Goal: Task Accomplishment & Management: Use online tool/utility

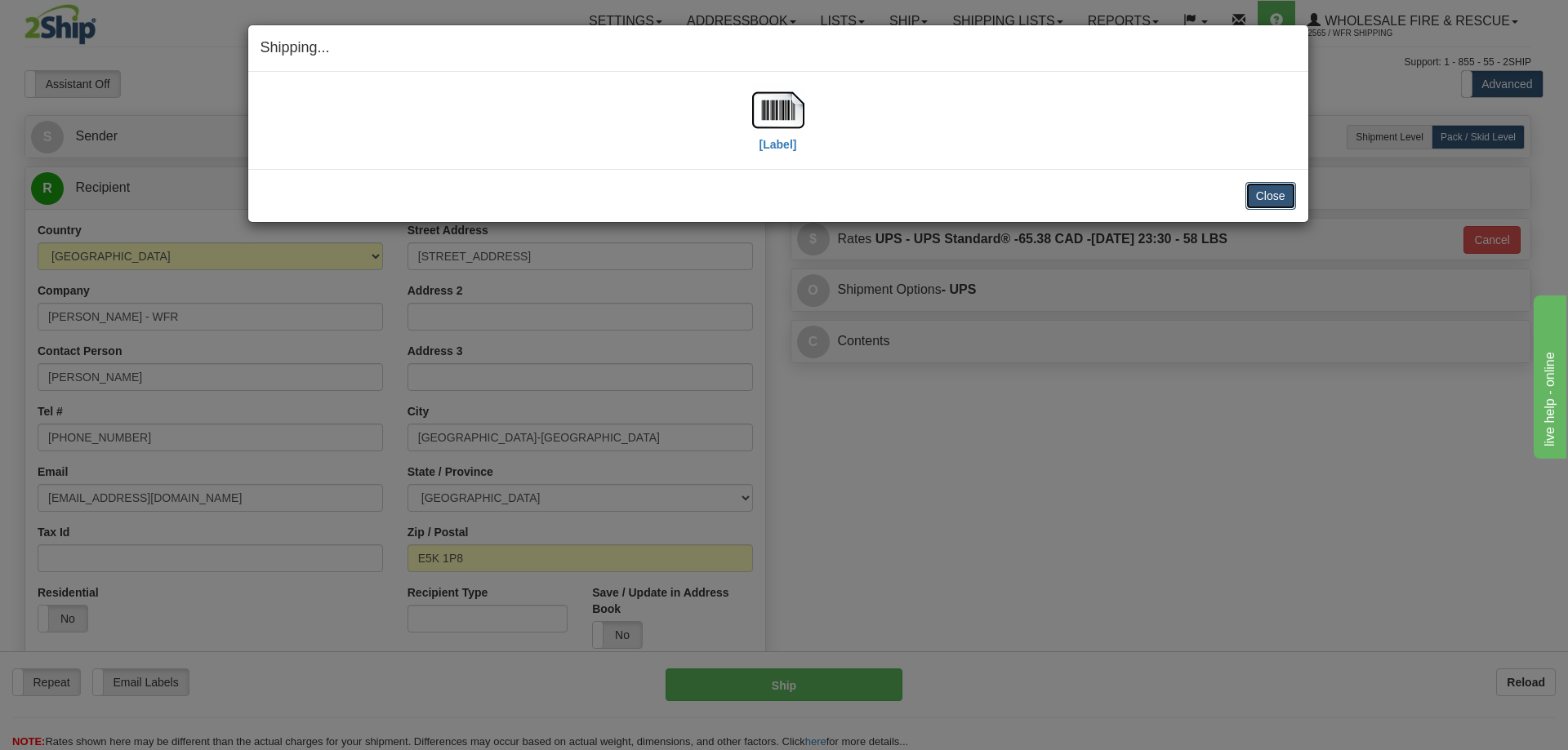
click at [1260, 192] on button "Close" at bounding box center [1270, 196] width 50 height 27
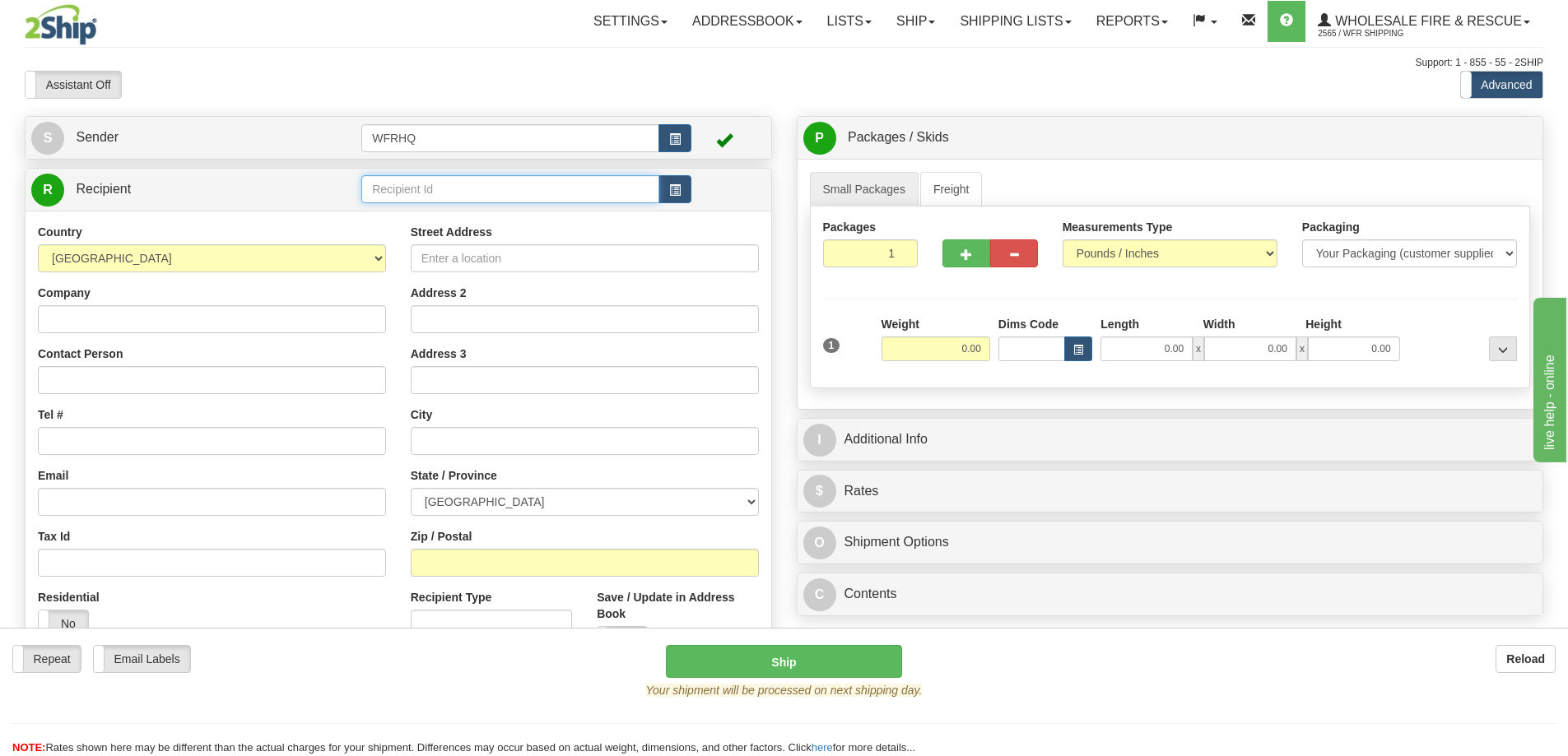
click at [469, 193] on input "text" at bounding box center [510, 188] width 298 height 28
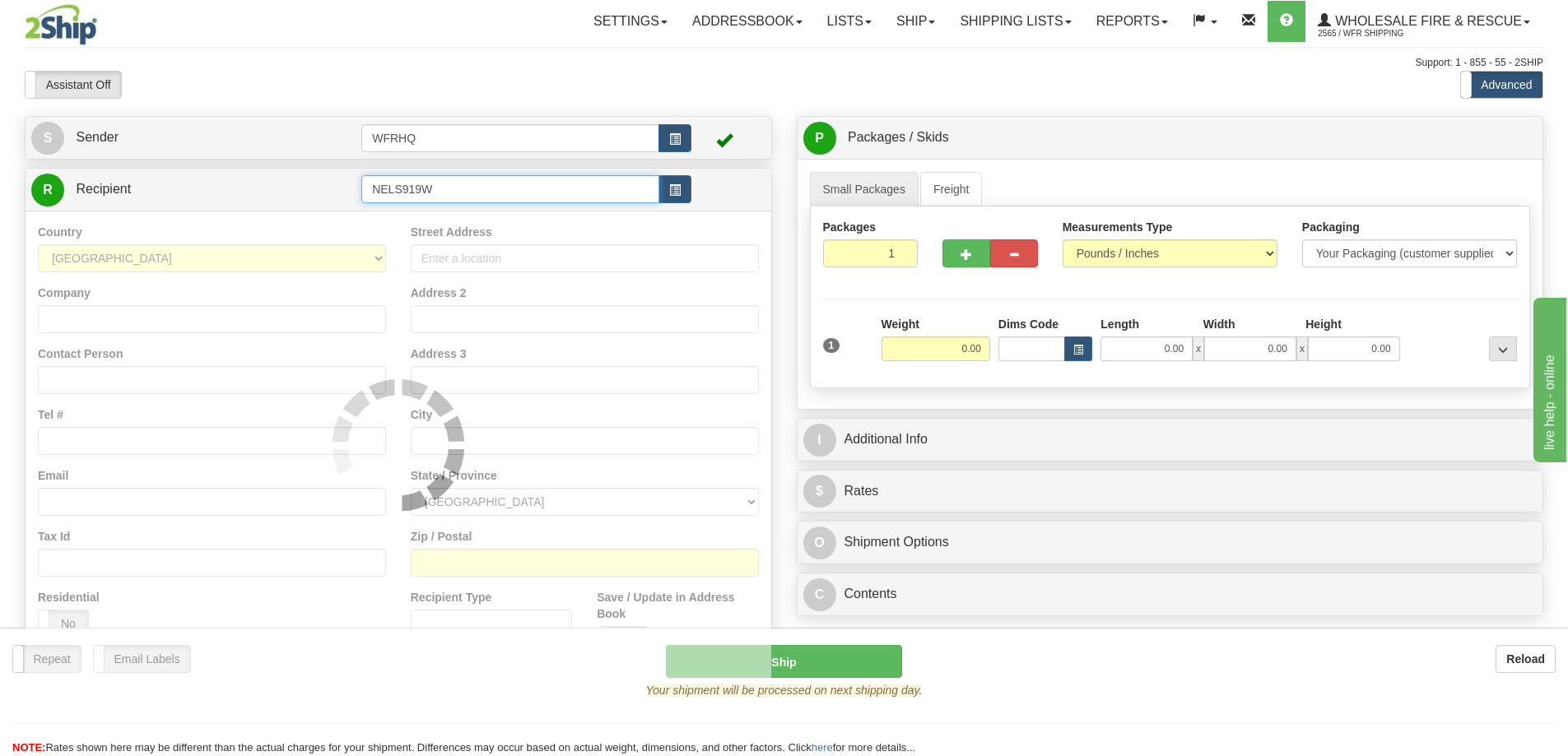
type input "NELS919W"
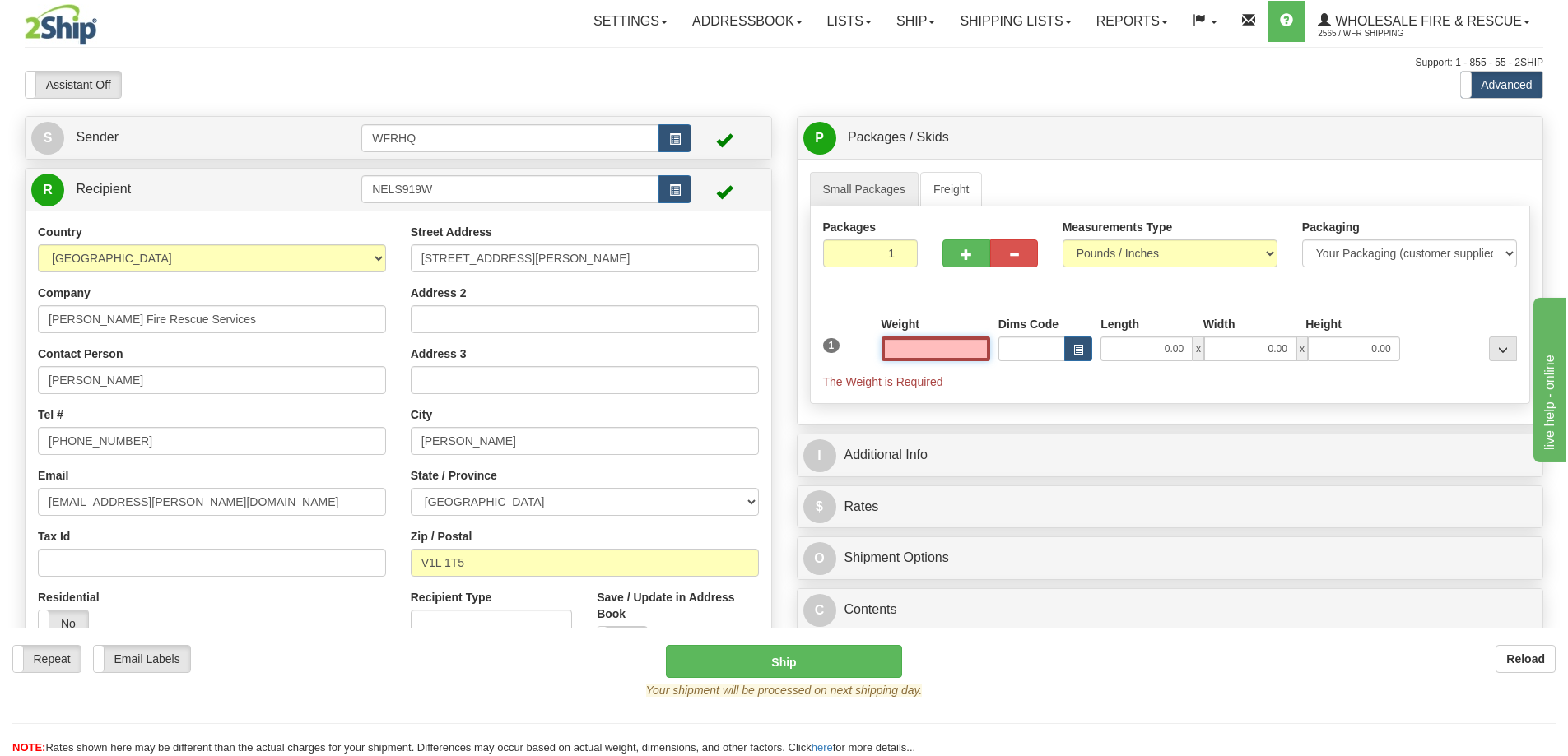
click at [954, 354] on input "text" at bounding box center [936, 349] width 108 height 25
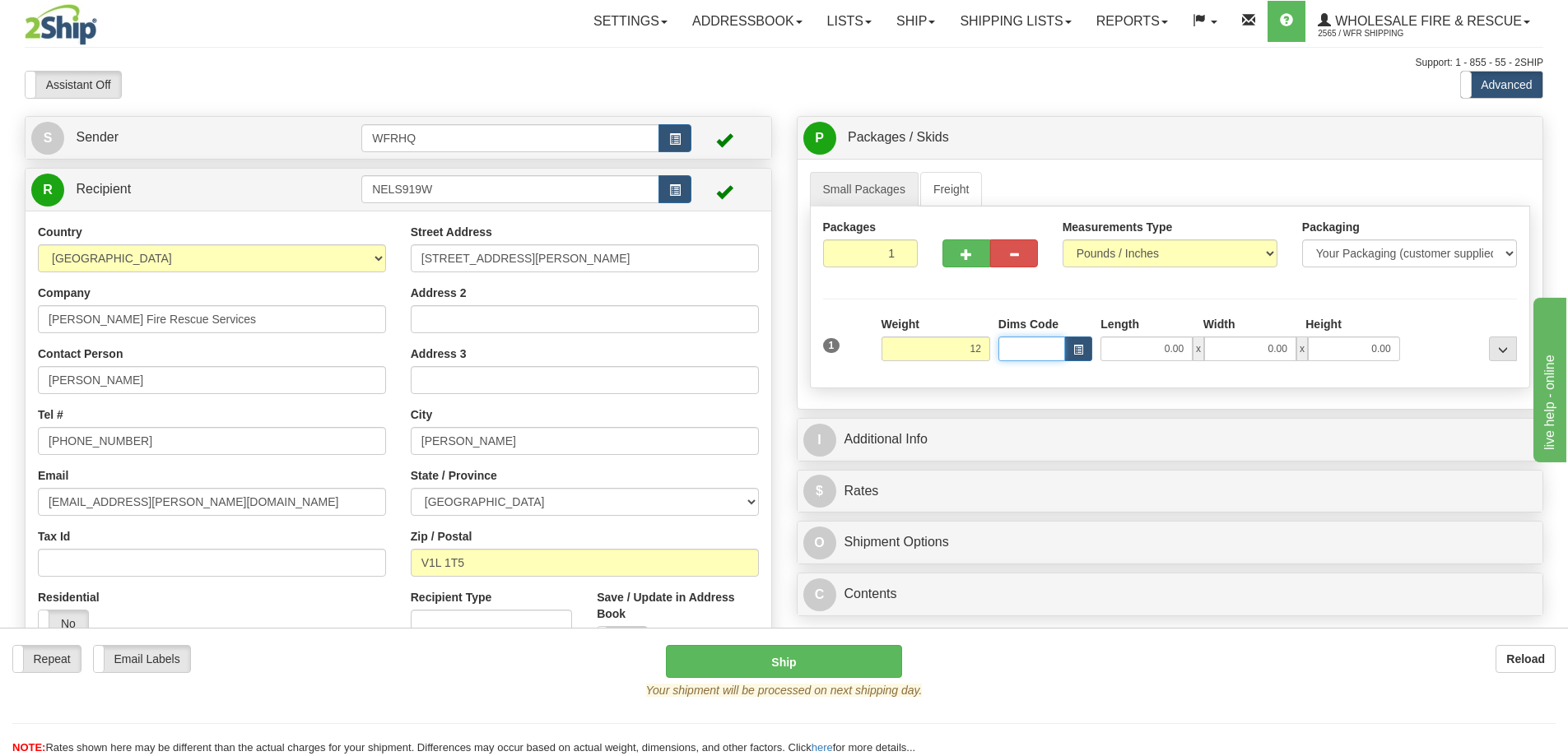
type input "12.00"
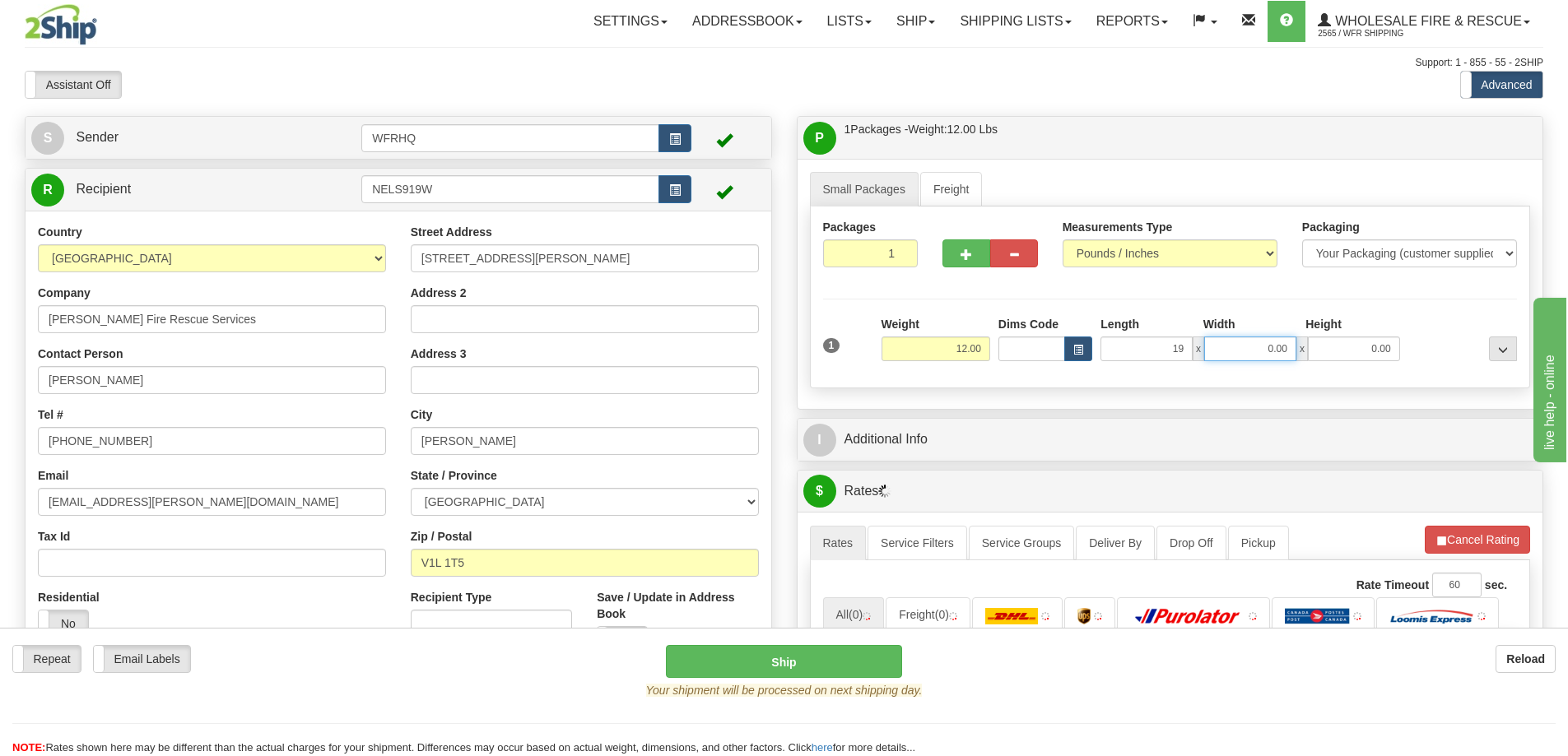
type input "19.00"
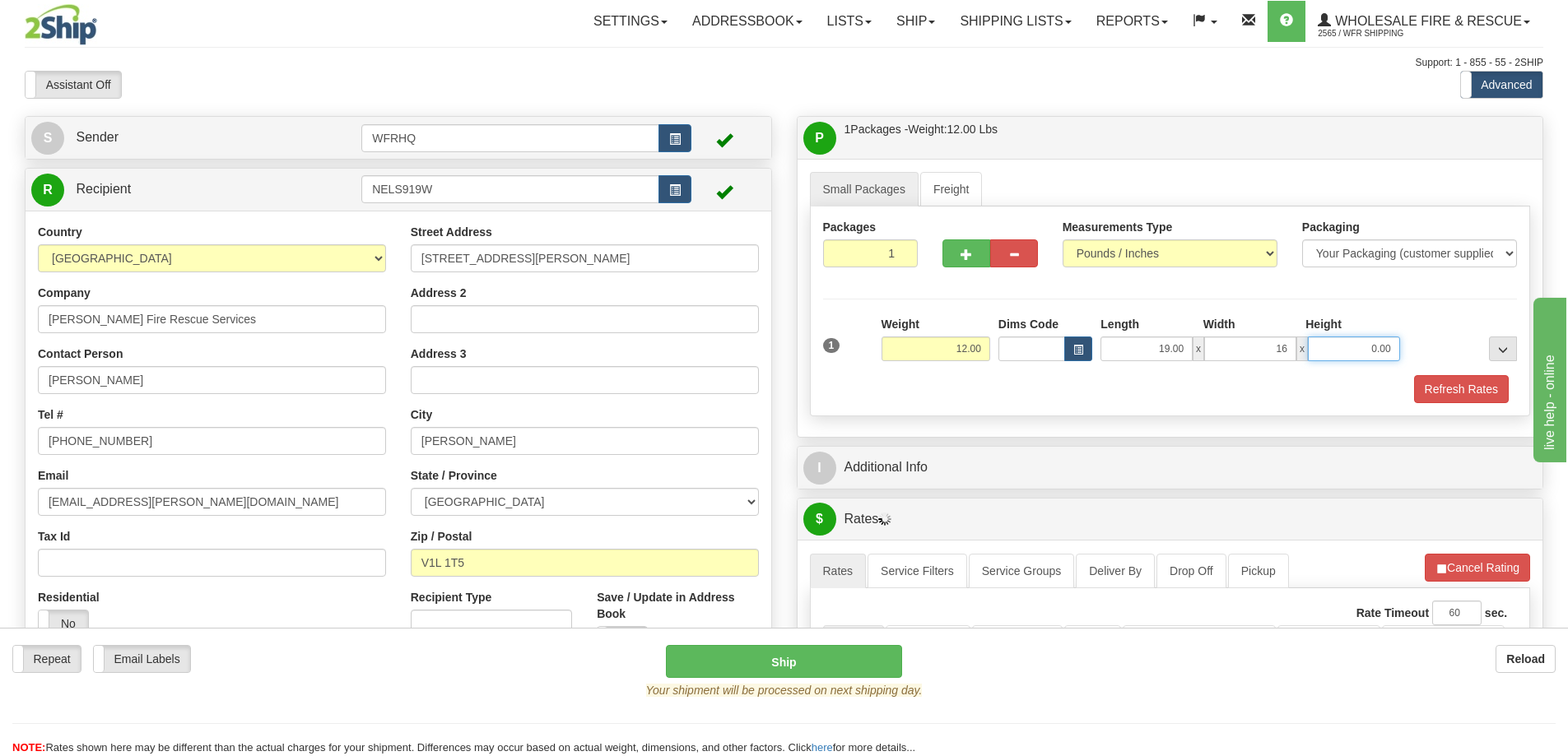
type input "16.00"
type input "14.00"
click at [984, 251] on button "button" at bounding box center [966, 252] width 48 height 28
radio input "true"
type input "2"
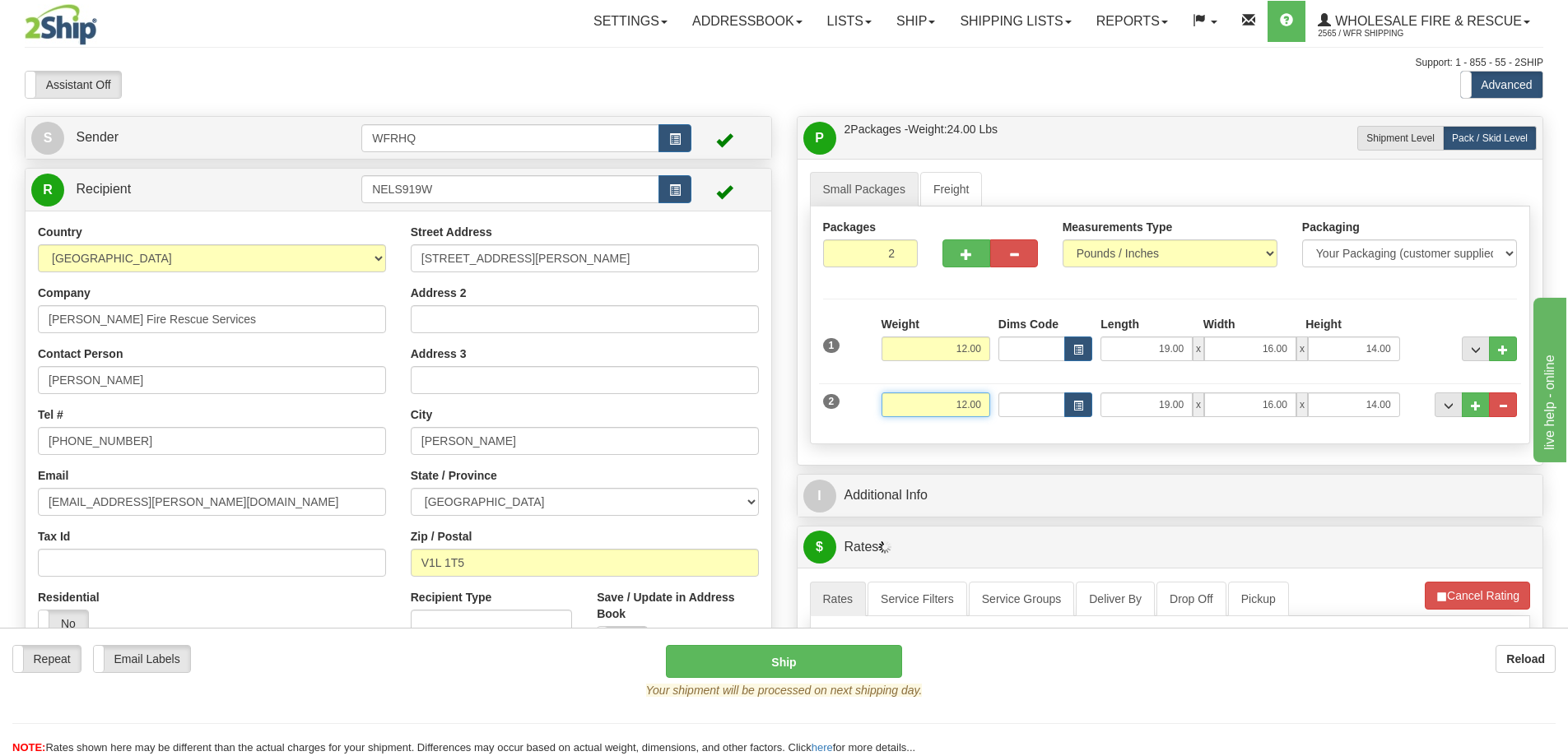
drag, startPoint x: 928, startPoint y: 411, endPoint x: 1098, endPoint y: 408, distance: 170.0
click at [1098, 408] on div "2 Weight 12.00 Dims Code Length Width Height" at bounding box center [1170, 402] width 703 height 55
type input "9.00"
type input "22.00"
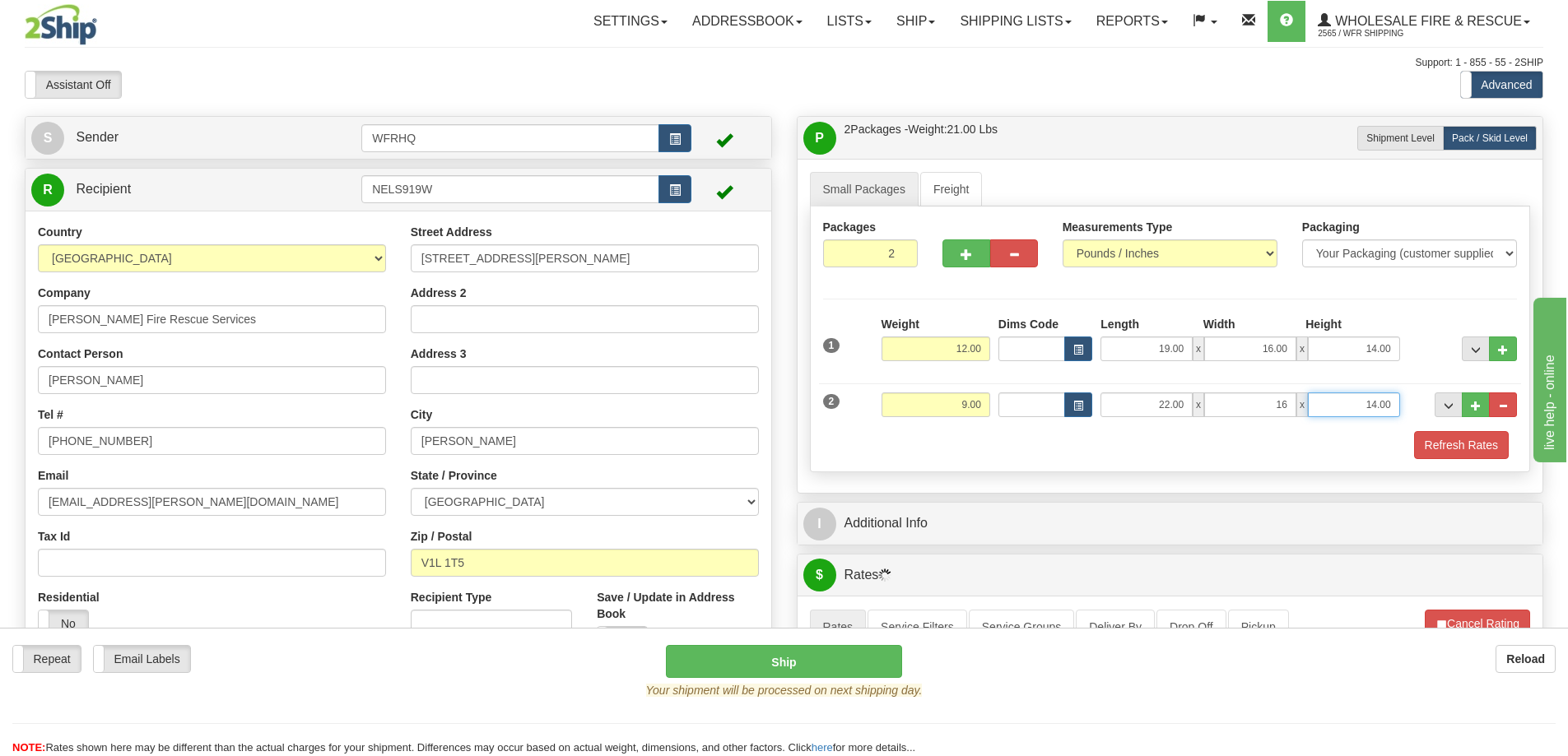
type input "16.00"
type input "7.00"
click at [1458, 448] on button "Refresh Rates" at bounding box center [1461, 444] width 94 height 28
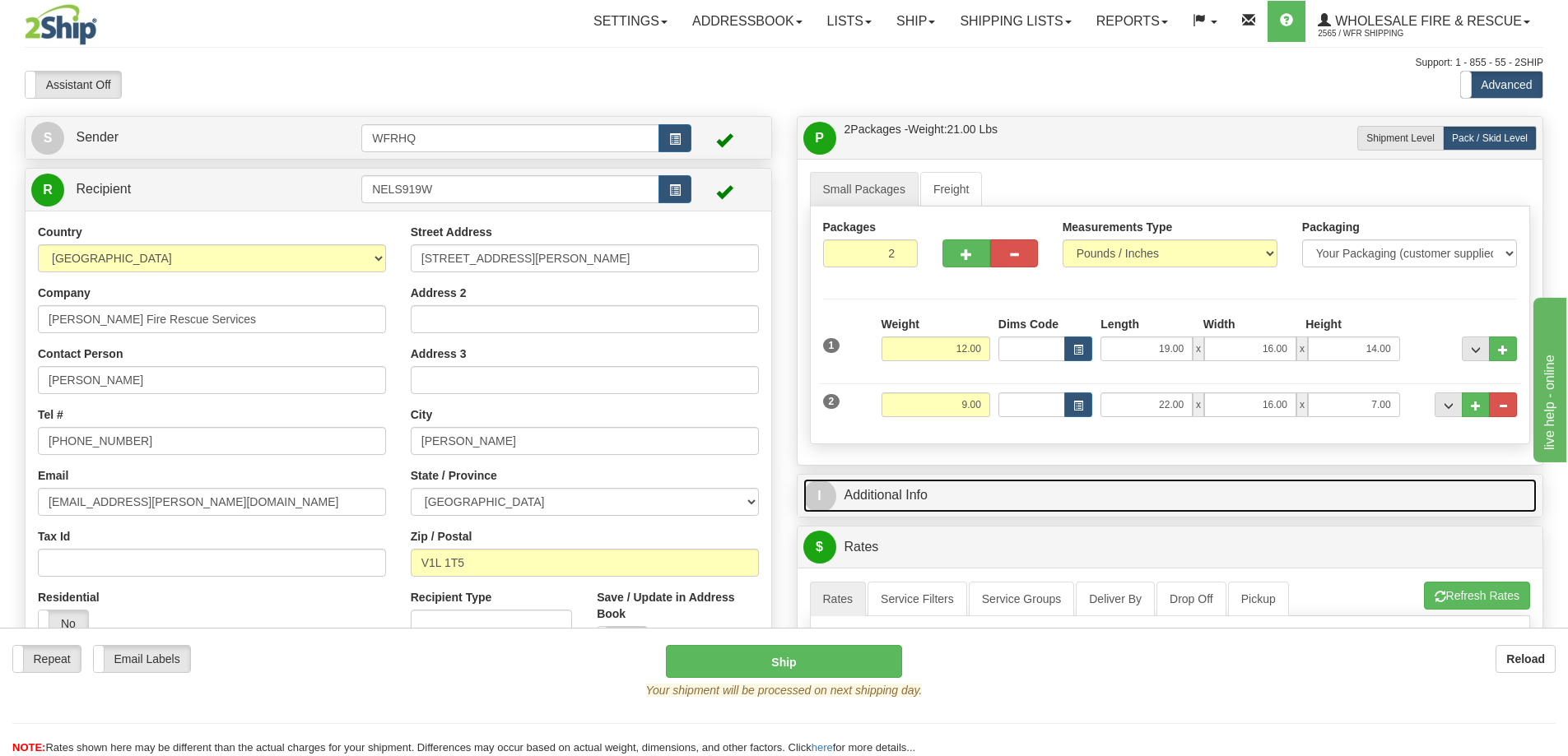
click at [1019, 496] on link "I Additional Info" at bounding box center [1171, 496] width 734 height 34
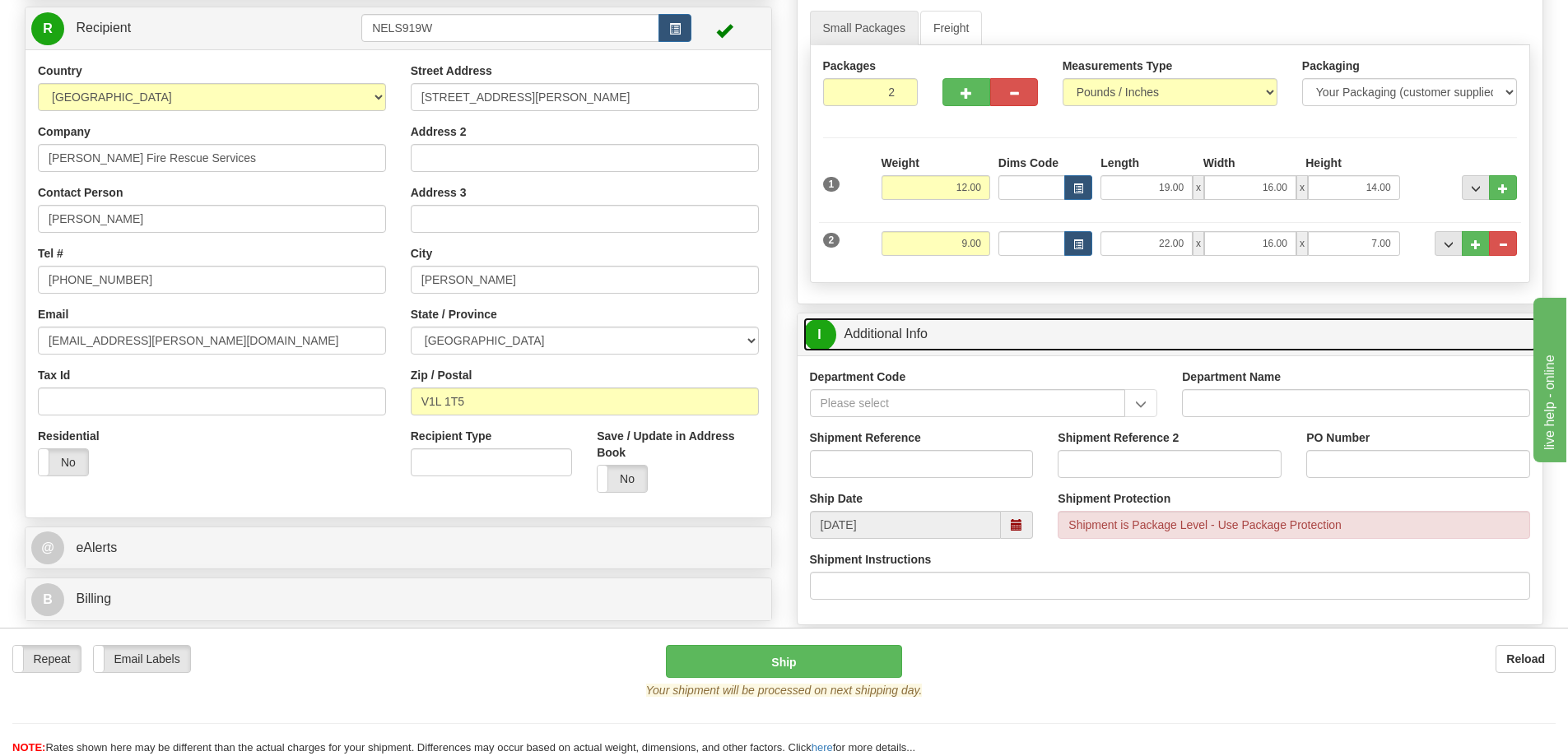
scroll to position [164, 0]
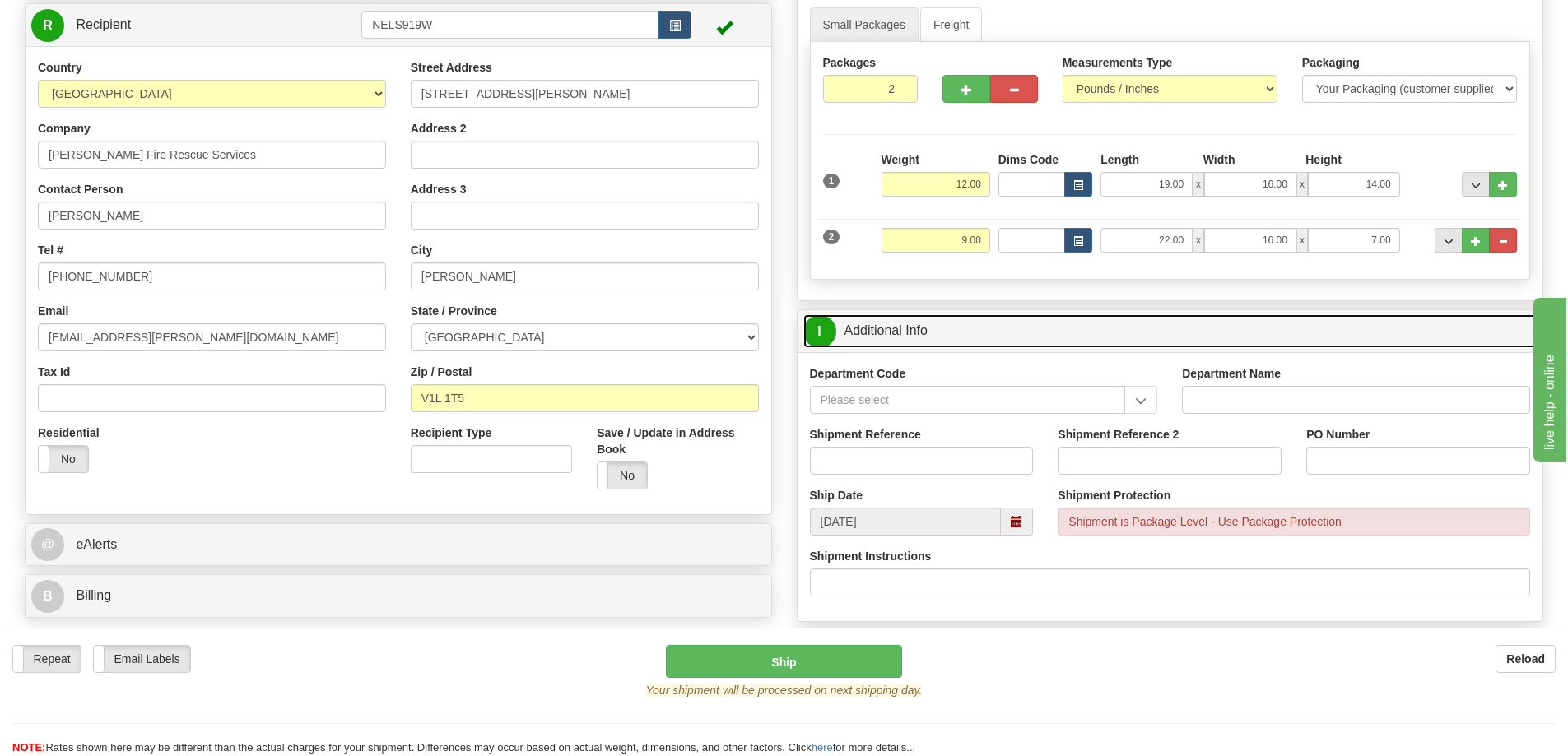
click at [1020, 531] on span at bounding box center [1017, 521] width 32 height 28
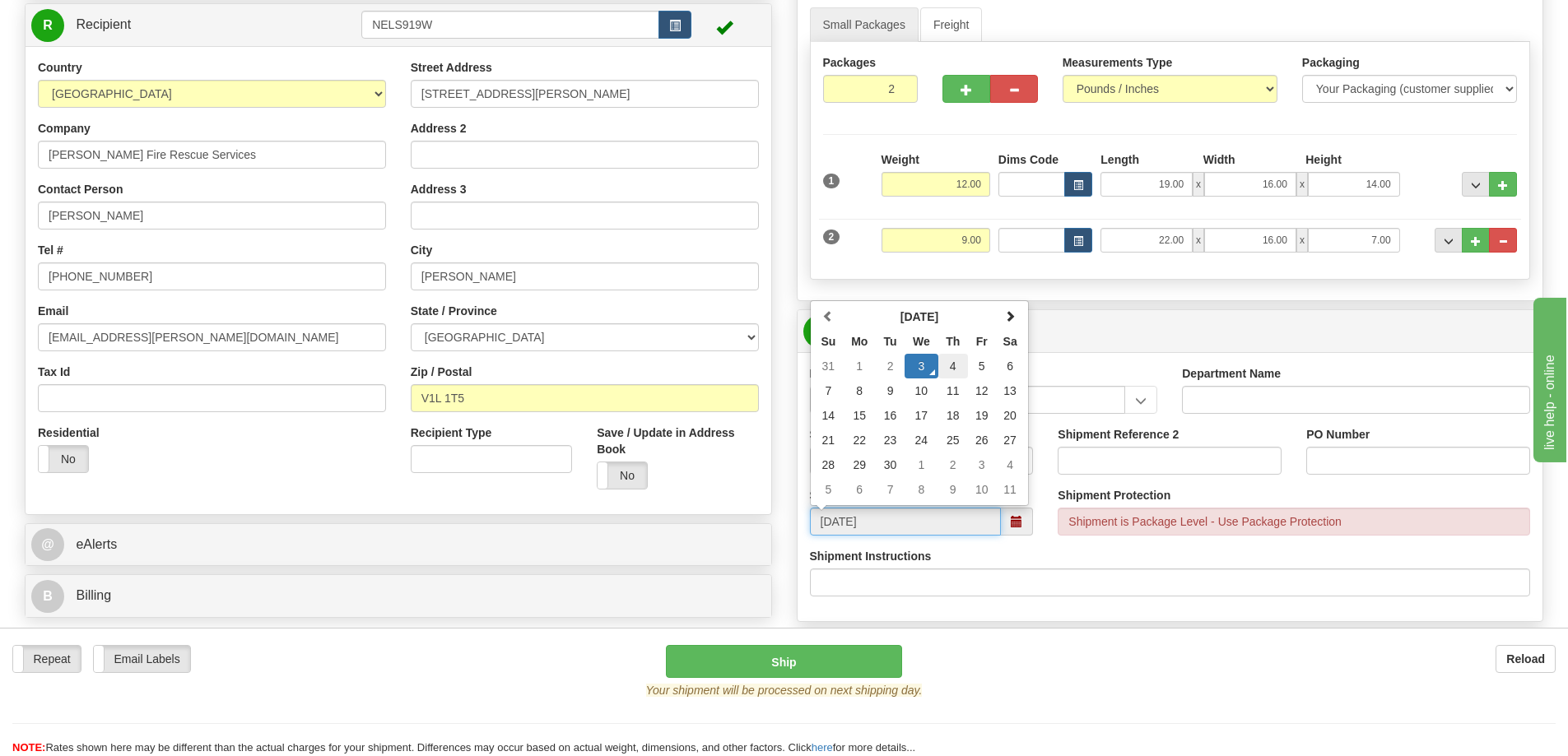
click at [956, 366] on td "4" at bounding box center [953, 366] width 29 height 25
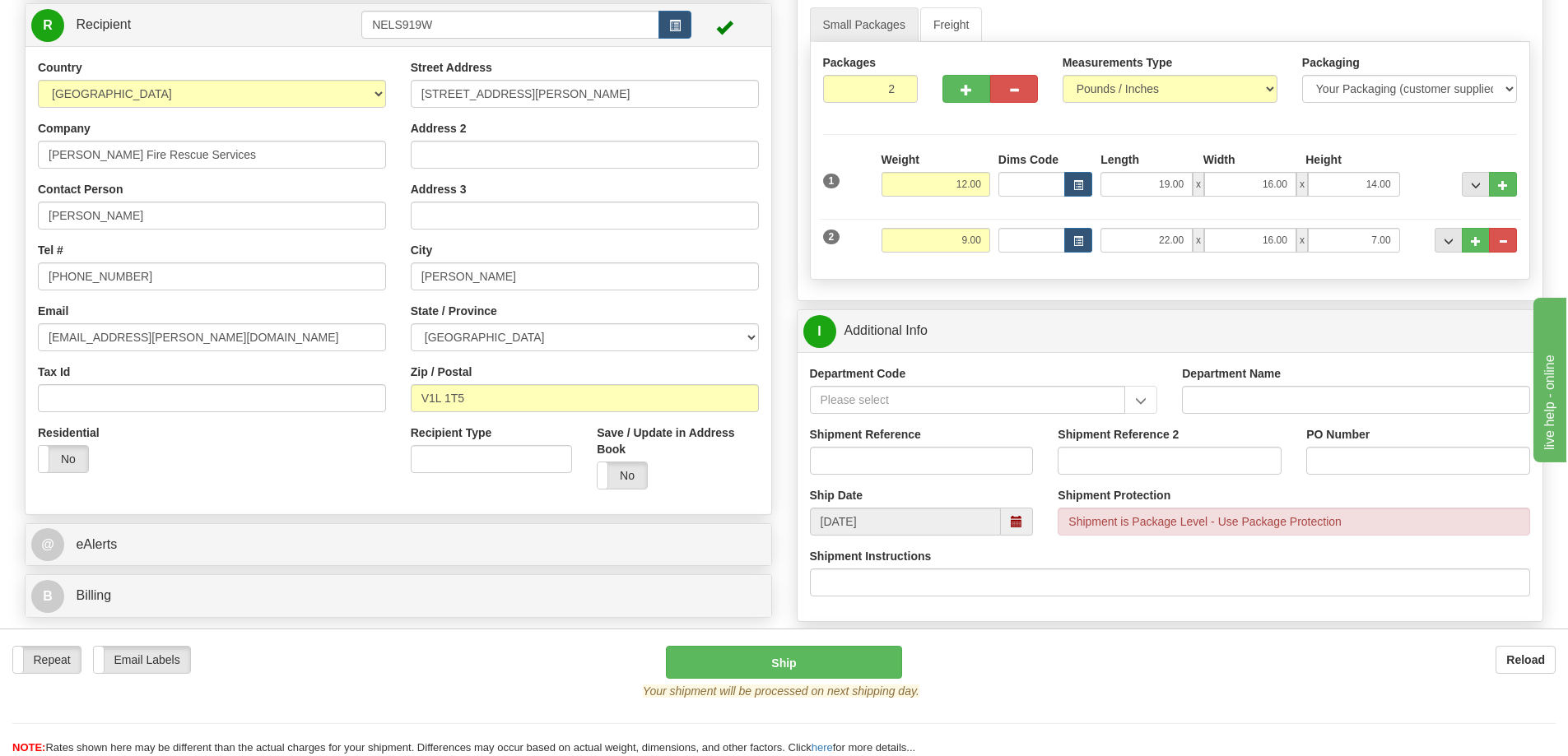
type input "10:00"
type input "[DATE]"
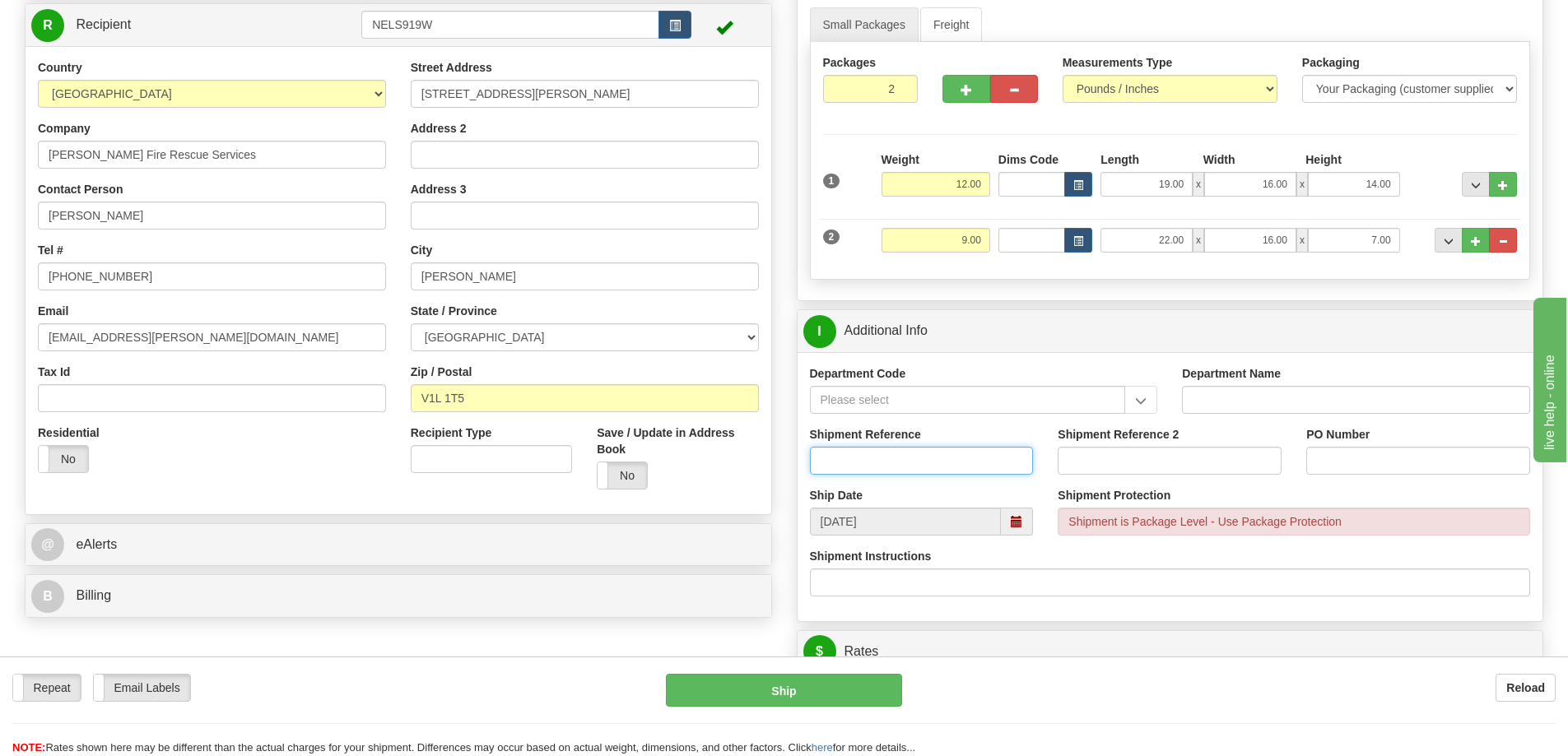
click at [910, 460] on input "Shipment Reference" at bounding box center [922, 460] width 224 height 28
type input "S46545-30732, S46491-30698"
type input "Donation"
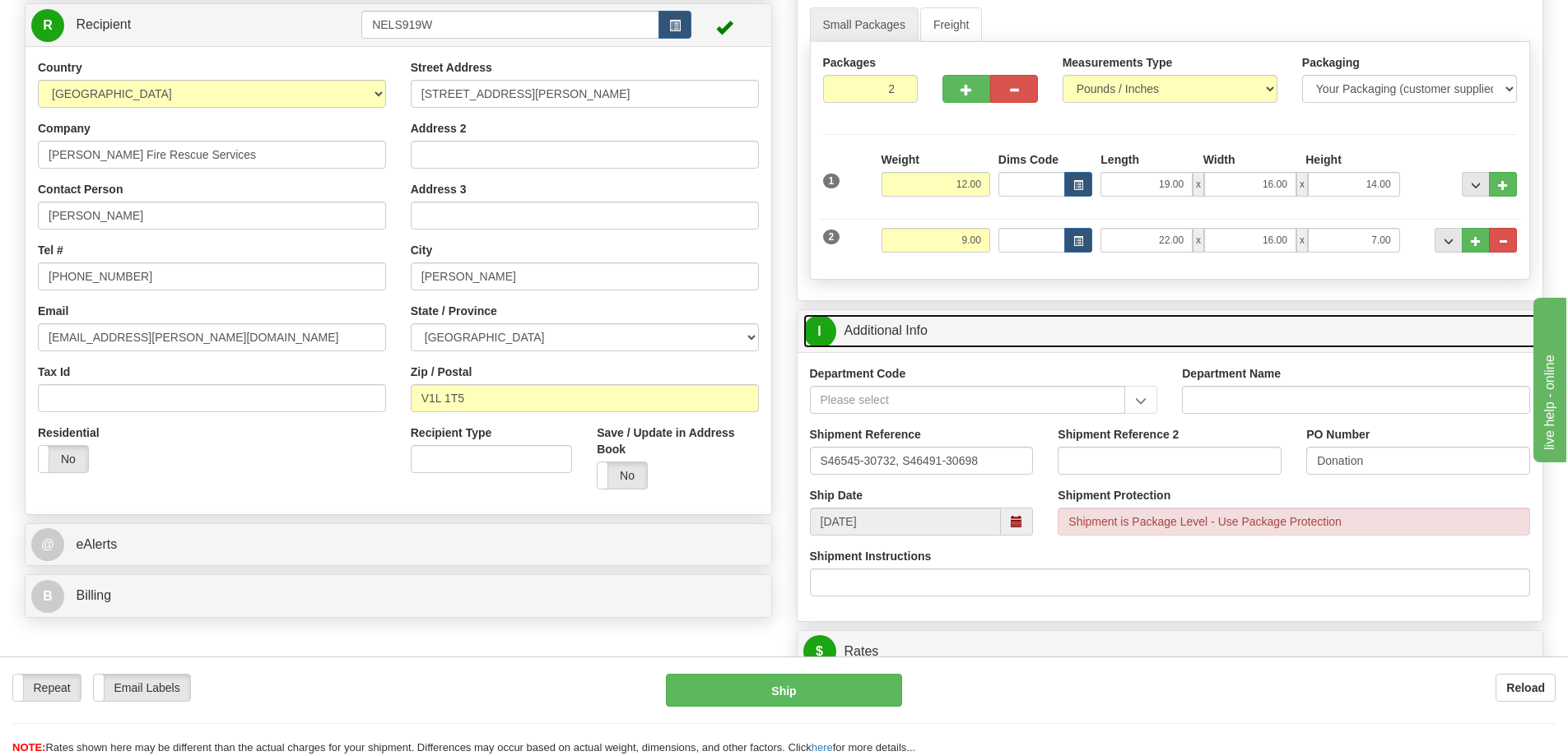
click at [1013, 338] on link "I Additional Info" at bounding box center [1171, 331] width 734 height 34
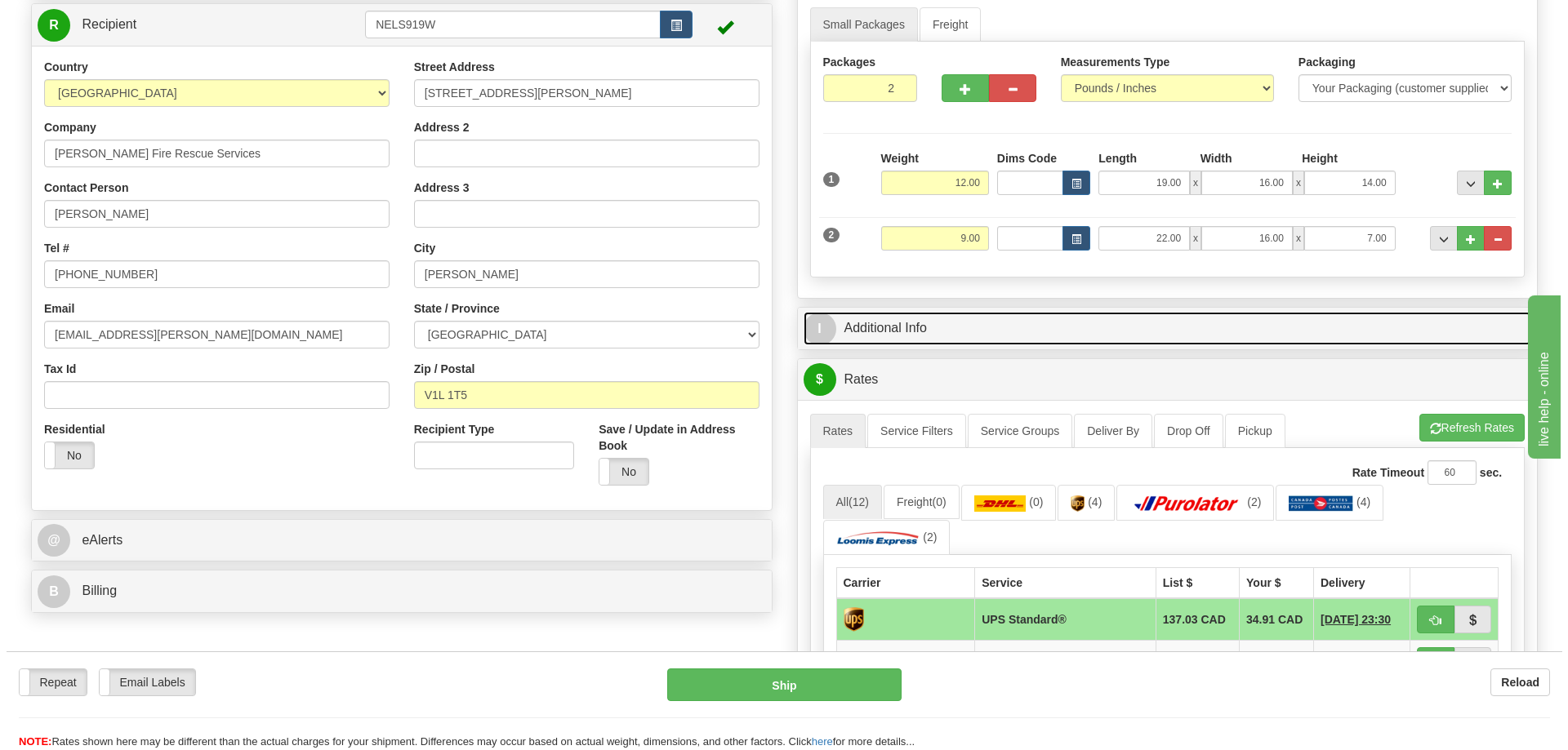
scroll to position [0, 0]
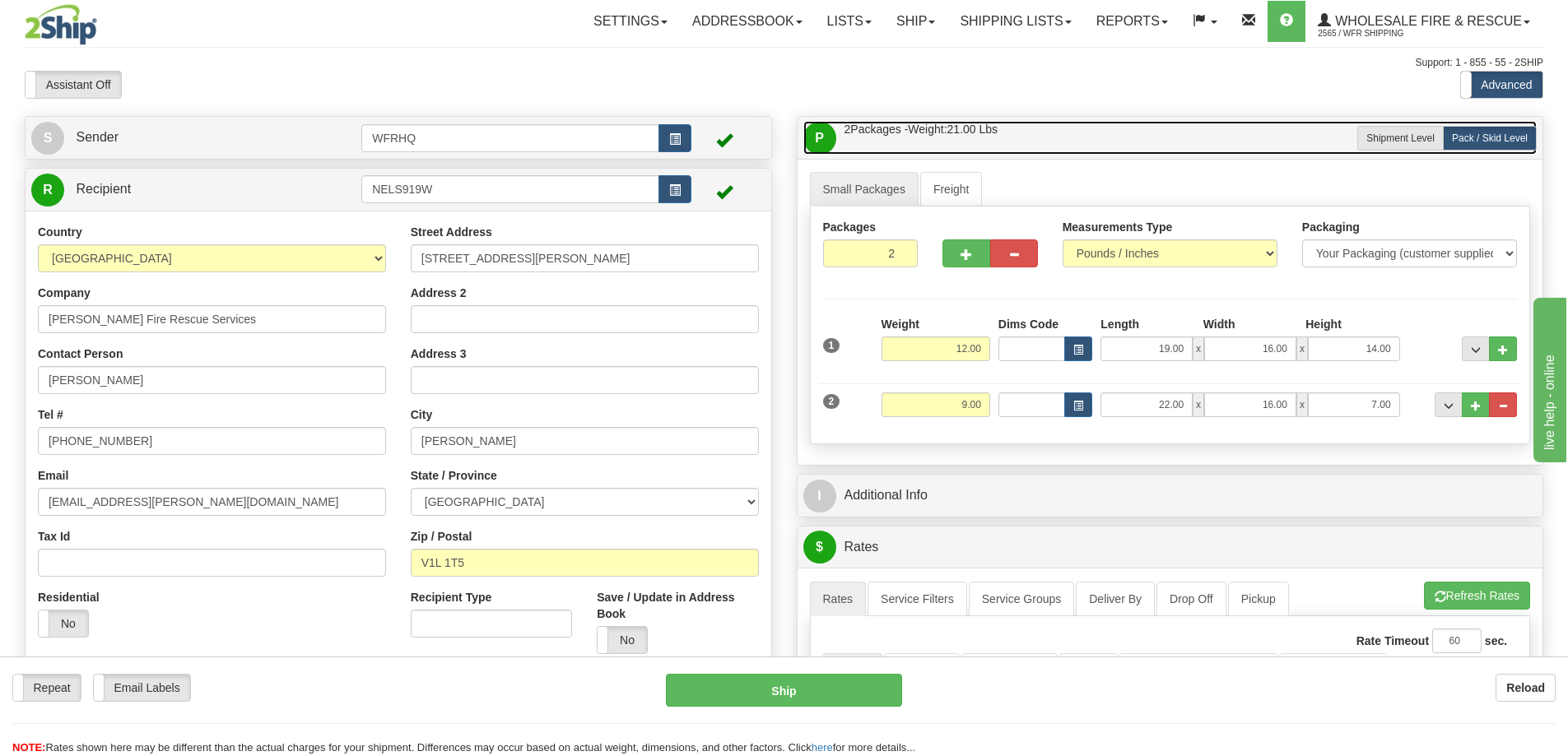
click at [1041, 128] on link "P Packages / Skids 2 Packages - Weight: 21.00 Lbs 1 Skids - Weight: 0.00 Lbs" at bounding box center [1171, 138] width 734 height 34
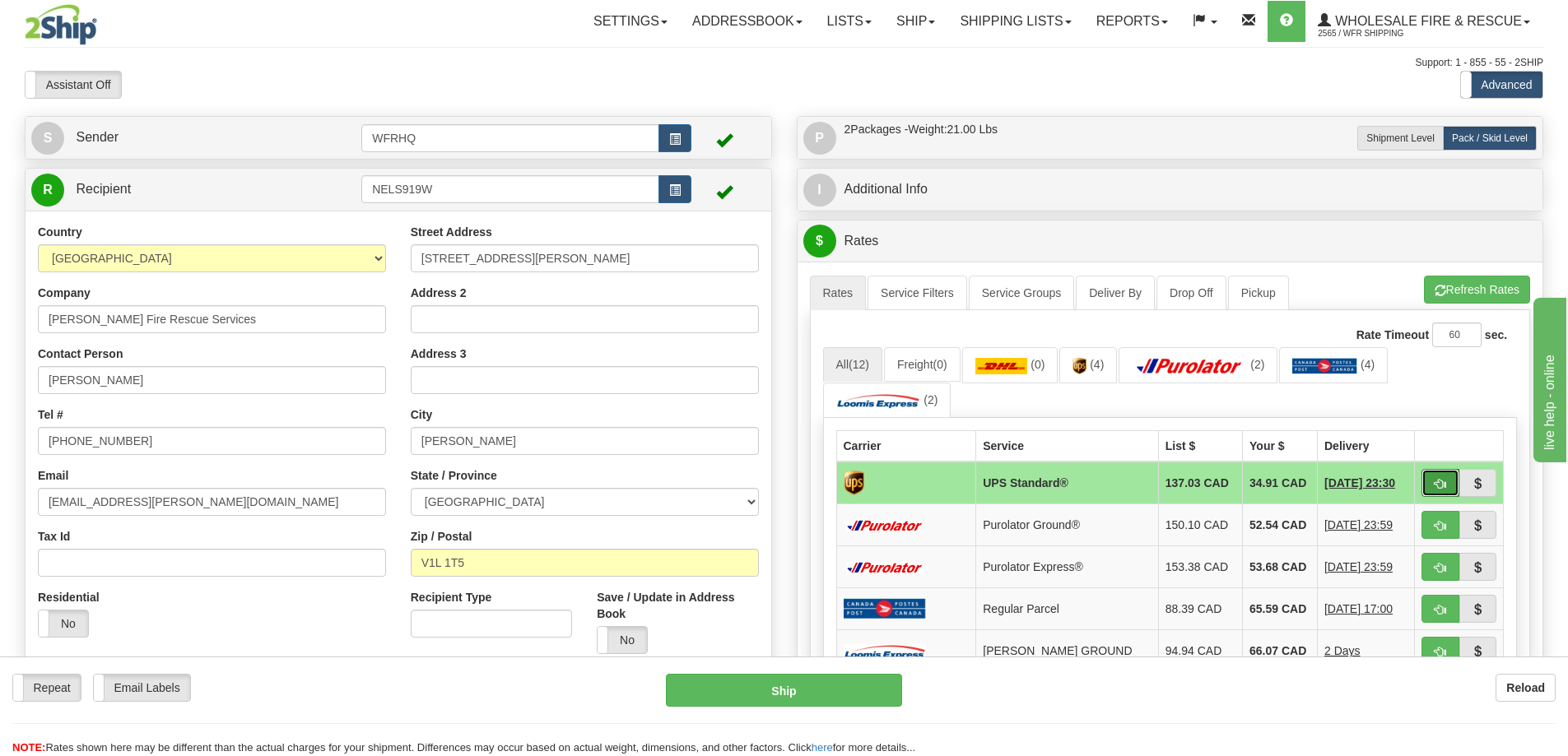
click at [1436, 487] on span "button" at bounding box center [1440, 484] width 12 height 11
type input "11"
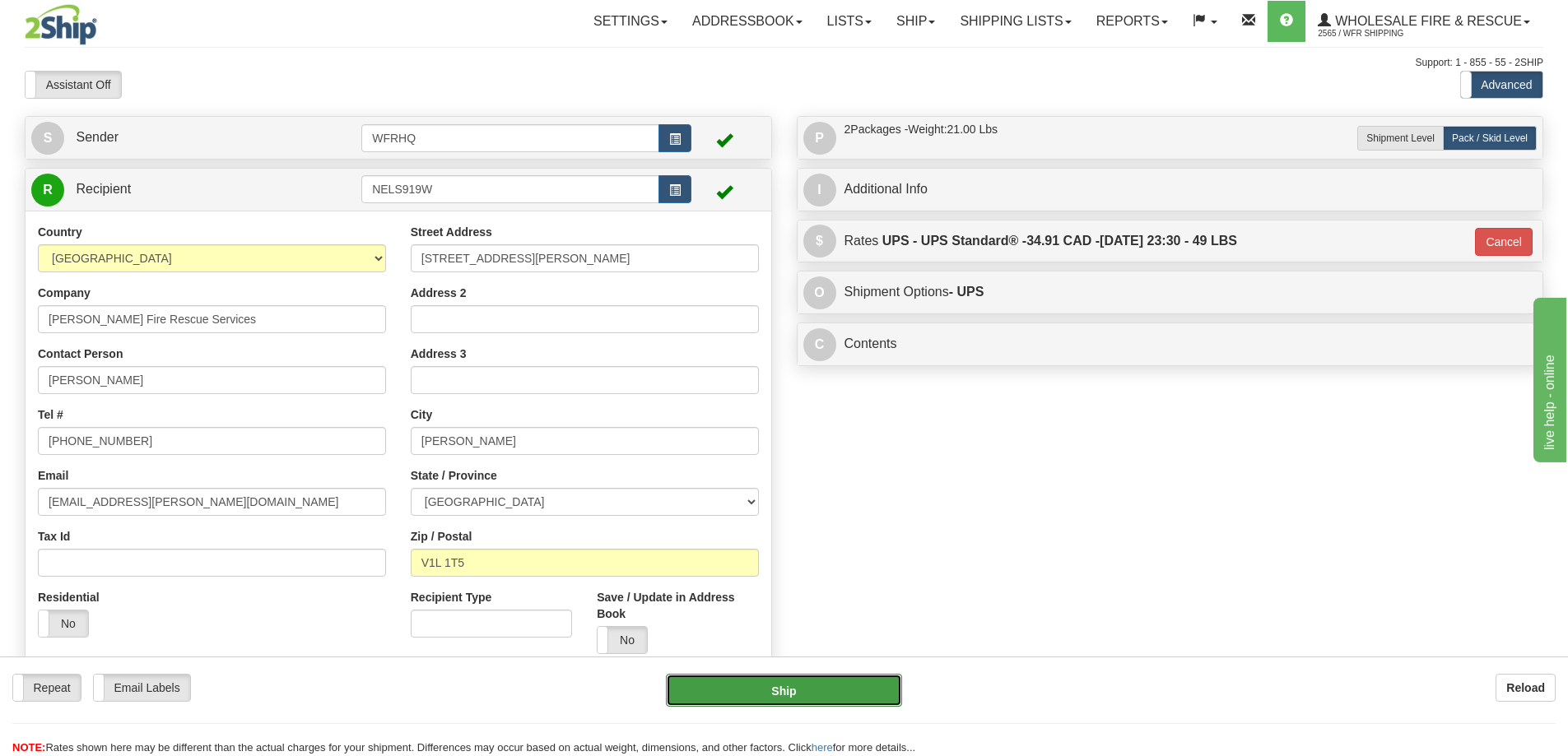
click at [827, 683] on button "Ship" at bounding box center [784, 689] width 236 height 33
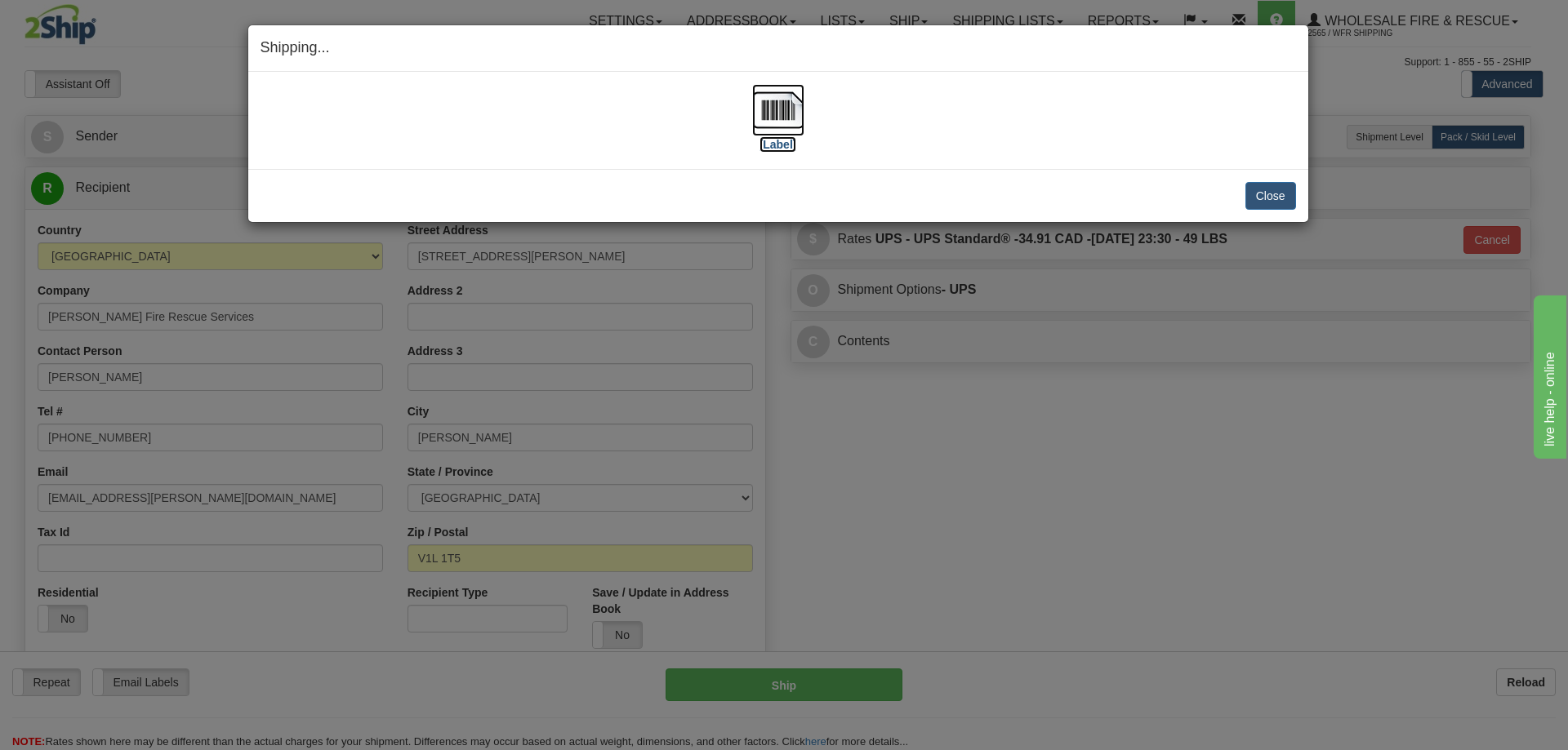
click at [787, 114] on img at bounding box center [778, 109] width 52 height 52
